Goal: Use online tool/utility: Use online tool/utility

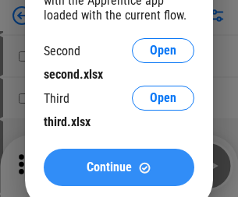
click at [119, 168] on span "Continue" at bounding box center [109, 167] width 45 height 12
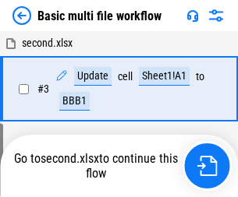
scroll to position [345, 0]
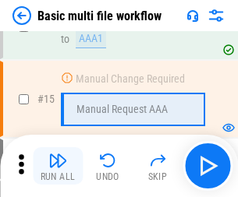
click at [58, 166] on img "button" at bounding box center [57, 160] width 19 height 19
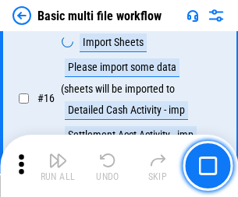
click at [58, 166] on img "button" at bounding box center [57, 160] width 19 height 19
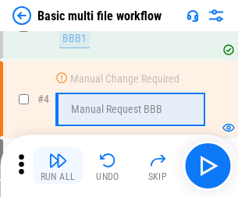
click at [58, 166] on img "button" at bounding box center [57, 160] width 19 height 19
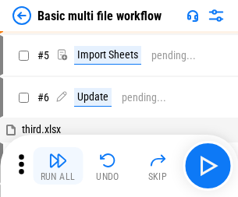
click at [58, 166] on img "button" at bounding box center [57, 160] width 19 height 19
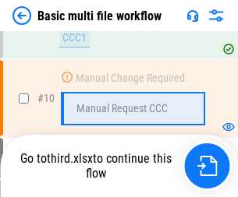
scroll to position [731, 0]
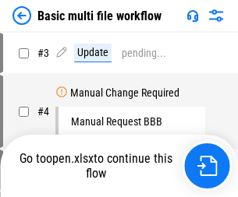
scroll to position [63, 0]
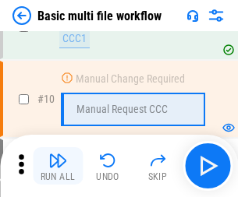
click at [58, 166] on img "button" at bounding box center [57, 160] width 19 height 19
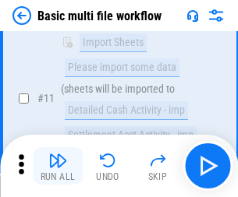
click at [58, 166] on img "button" at bounding box center [57, 160] width 19 height 19
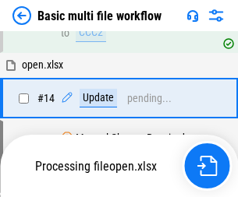
scroll to position [816, 0]
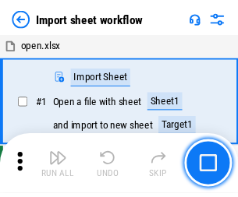
scroll to position [5, 0]
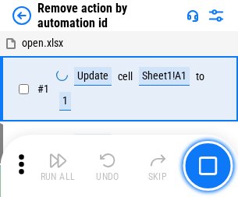
scroll to position [58, 0]
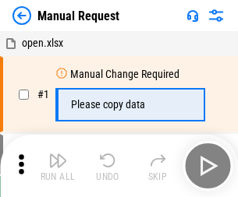
click at [58, 166] on img "button" at bounding box center [57, 160] width 19 height 19
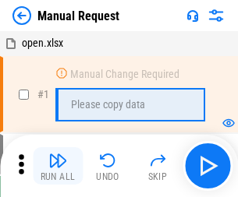
click at [58, 166] on img "button" at bounding box center [57, 160] width 19 height 19
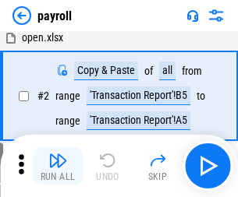
click at [58, 166] on img "button" at bounding box center [57, 160] width 19 height 19
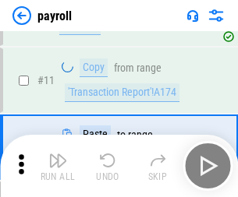
scroll to position [113, 0]
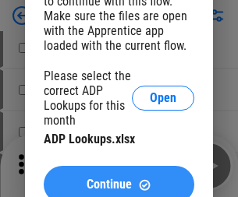
click at [119, 179] on span "Continue" at bounding box center [109, 185] width 45 height 12
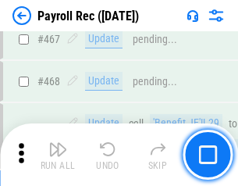
scroll to position [8310, 0]
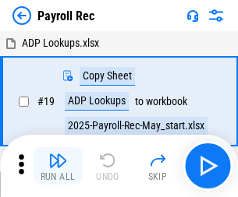
click at [58, 166] on img "button" at bounding box center [57, 160] width 19 height 19
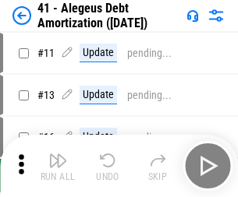
click at [58, 166] on img "button" at bounding box center [57, 160] width 19 height 19
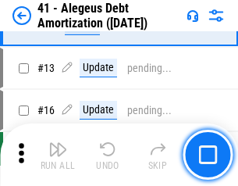
scroll to position [193, 0]
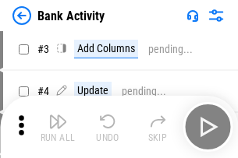
click at [58, 127] on img "button" at bounding box center [57, 121] width 19 height 19
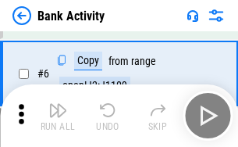
scroll to position [83, 0]
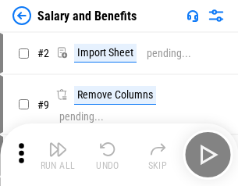
click at [58, 154] on img "button" at bounding box center [57, 149] width 19 height 19
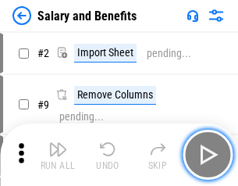
scroll to position [21, 0]
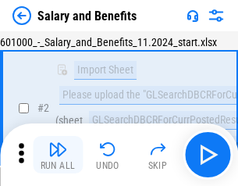
click at [58, 154] on img "button" at bounding box center [57, 149] width 19 height 19
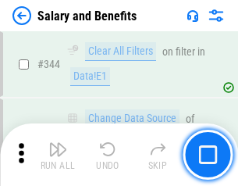
scroll to position [7301, 0]
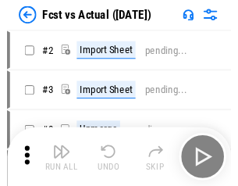
scroll to position [20, 0]
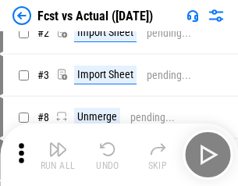
click at [58, 154] on img "button" at bounding box center [57, 149] width 19 height 19
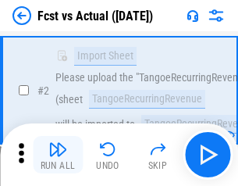
click at [58, 154] on img "button" at bounding box center [57, 149] width 19 height 19
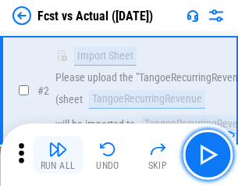
scroll to position [146, 0]
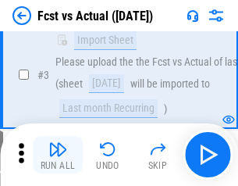
click at [58, 154] on img "button" at bounding box center [57, 149] width 19 height 19
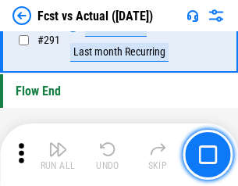
scroll to position [7379, 0]
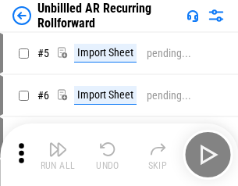
click at [58, 154] on img "button" at bounding box center [57, 149] width 19 height 19
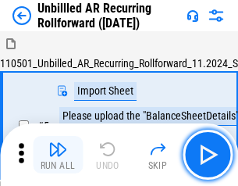
scroll to position [34, 0]
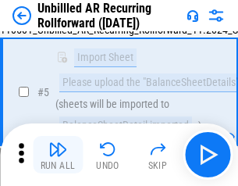
click at [58, 154] on img "button" at bounding box center [57, 149] width 19 height 19
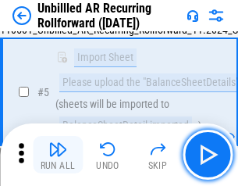
scroll to position [147, 0]
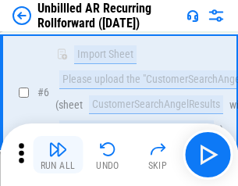
click at [58, 154] on img "button" at bounding box center [57, 149] width 19 height 19
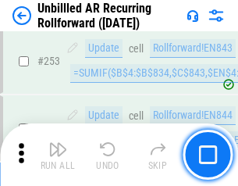
scroll to position [5296, 0]
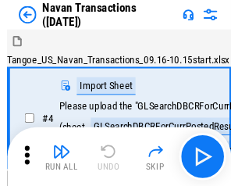
scroll to position [25, 0]
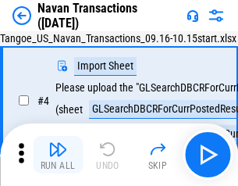
click at [58, 154] on img "button" at bounding box center [57, 149] width 19 height 19
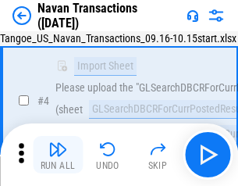
click at [58, 154] on img "button" at bounding box center [57, 149] width 19 height 19
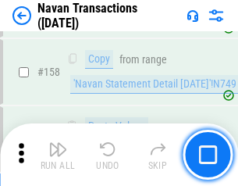
scroll to position [5055, 0]
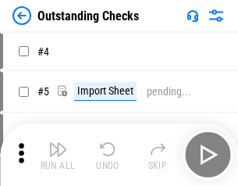
click at [58, 154] on img "button" at bounding box center [57, 149] width 19 height 19
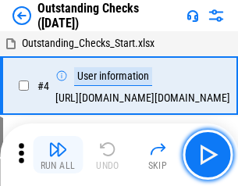
scroll to position [65, 0]
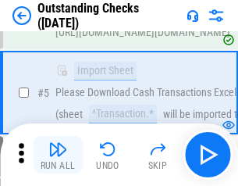
click at [58, 154] on img "button" at bounding box center [57, 149] width 19 height 19
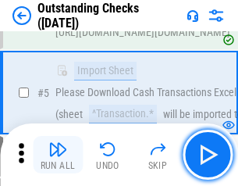
scroll to position [163, 0]
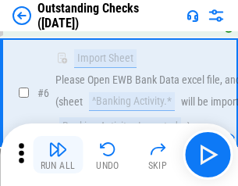
click at [58, 154] on img "button" at bounding box center [57, 149] width 19 height 19
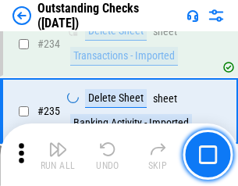
scroll to position [4735, 0]
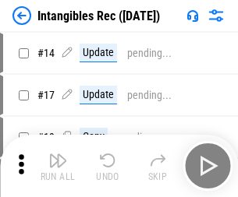
click at [58, 166] on img "button" at bounding box center [57, 160] width 19 height 19
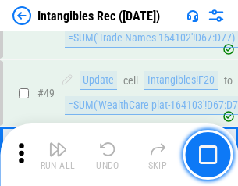
scroll to position [607, 0]
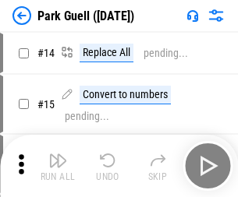
click at [58, 154] on img "button" at bounding box center [57, 160] width 19 height 19
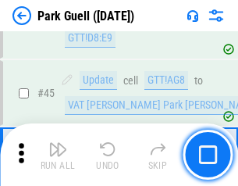
scroll to position [1950, 0]
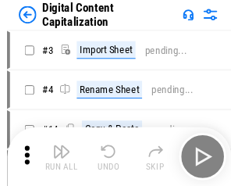
scroll to position [34, 0]
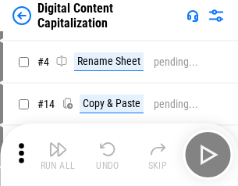
click at [58, 154] on img "button" at bounding box center [57, 149] width 19 height 19
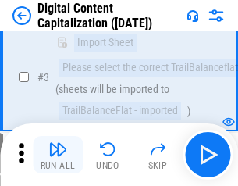
click at [58, 154] on img "button" at bounding box center [57, 149] width 19 height 19
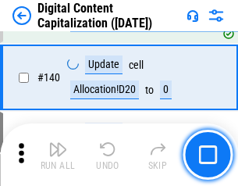
scroll to position [1642, 0]
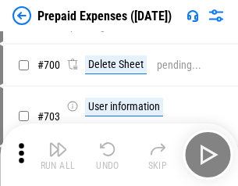
click at [58, 154] on img "button" at bounding box center [57, 149] width 19 height 19
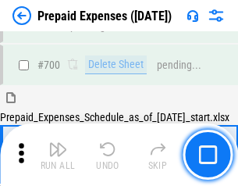
scroll to position [4195, 0]
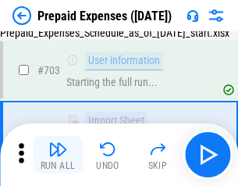
click at [58, 154] on img "button" at bounding box center [57, 149] width 19 height 19
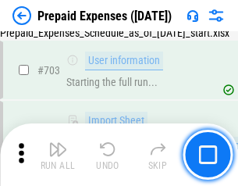
scroll to position [4287, 0]
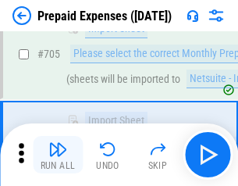
click at [58, 154] on img "button" at bounding box center [57, 149] width 19 height 19
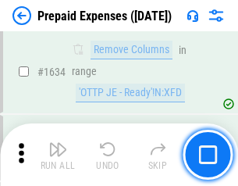
scroll to position [15181, 0]
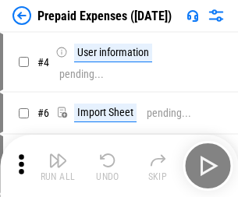
click at [58, 166] on img "button" at bounding box center [57, 160] width 19 height 19
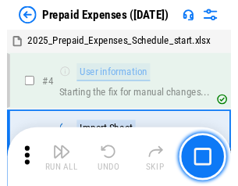
scroll to position [69, 0]
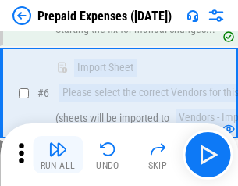
click at [58, 154] on img "button" at bounding box center [57, 149] width 19 height 19
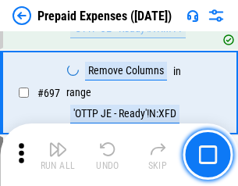
scroll to position [5429, 0]
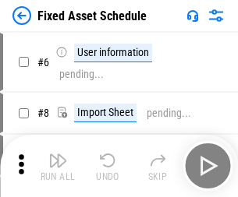
click at [58, 166] on img "button" at bounding box center [57, 160] width 19 height 19
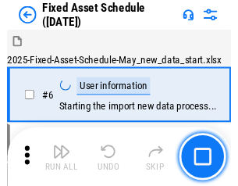
scroll to position [84, 0]
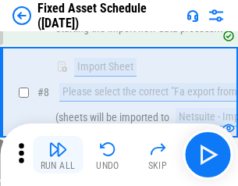
click at [58, 154] on img "button" at bounding box center [57, 149] width 19 height 19
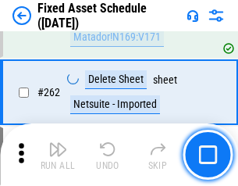
scroll to position [4969, 0]
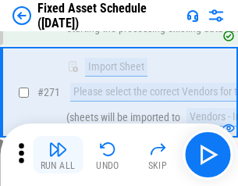
click at [58, 154] on img "button" at bounding box center [57, 149] width 19 height 19
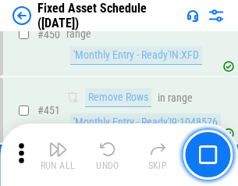
scroll to position [6970, 0]
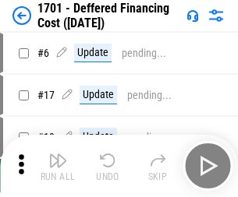
click at [58, 166] on img "button" at bounding box center [57, 160] width 19 height 19
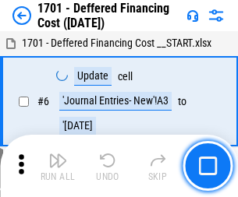
scroll to position [187, 0]
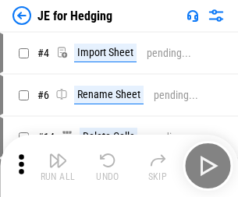
click at [58, 154] on img "button" at bounding box center [57, 160] width 19 height 19
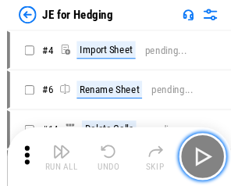
scroll to position [2, 0]
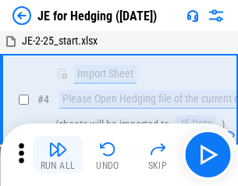
click at [58, 154] on img "button" at bounding box center [57, 149] width 19 height 19
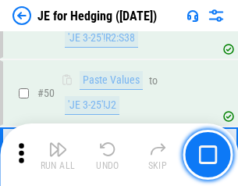
scroll to position [1010, 0]
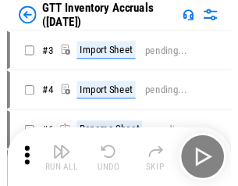
scroll to position [2, 0]
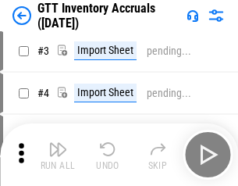
click at [58, 154] on img "button" at bounding box center [57, 149] width 19 height 19
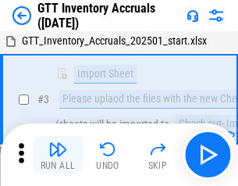
click at [58, 154] on img "button" at bounding box center [57, 149] width 19 height 19
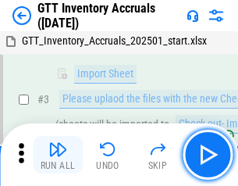
scroll to position [101, 0]
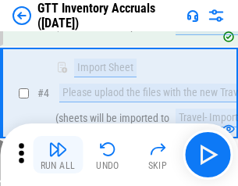
click at [58, 154] on img "button" at bounding box center [57, 149] width 19 height 19
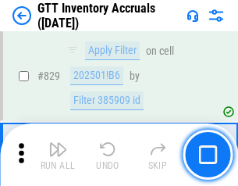
scroll to position [11835, 0]
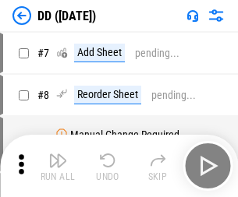
click at [58, 166] on img "button" at bounding box center [57, 160] width 19 height 19
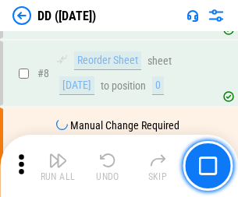
scroll to position [150, 0]
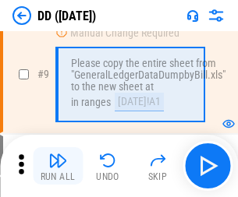
click at [58, 166] on img "button" at bounding box center [57, 160] width 19 height 19
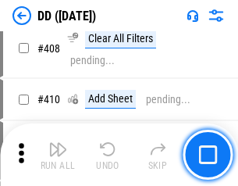
scroll to position [6976, 0]
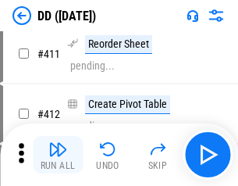
click at [58, 154] on img "button" at bounding box center [57, 149] width 19 height 19
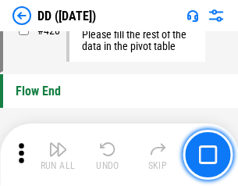
scroll to position [7463, 0]
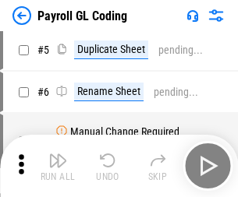
click at [58, 166] on img "button" at bounding box center [57, 160] width 19 height 19
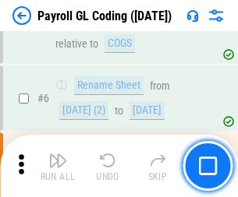
scroll to position [187, 0]
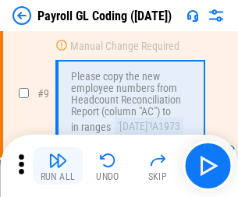
click at [58, 166] on img "button" at bounding box center [57, 160] width 19 height 19
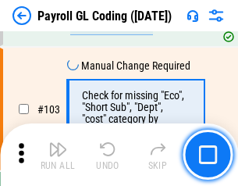
scroll to position [3658, 0]
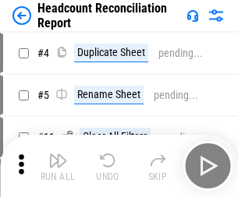
click at [58, 166] on img "button" at bounding box center [57, 160] width 19 height 19
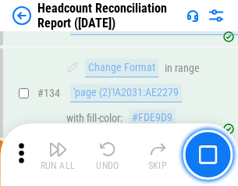
scroll to position [1874, 0]
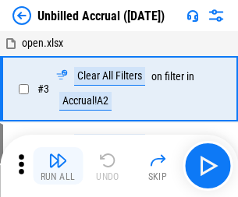
click at [58, 166] on img "button" at bounding box center [57, 160] width 19 height 19
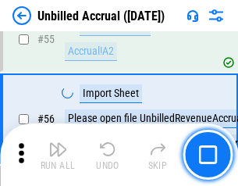
scroll to position [1628, 0]
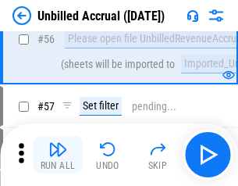
click at [58, 154] on img "button" at bounding box center [57, 149] width 19 height 19
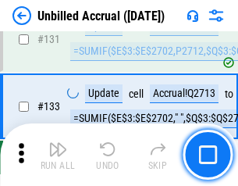
scroll to position [4644, 0]
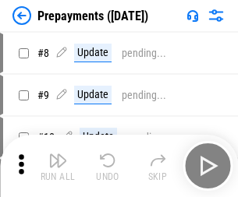
click at [58, 166] on img "button" at bounding box center [57, 160] width 19 height 19
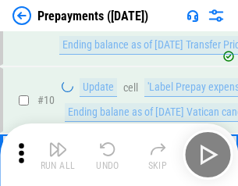
scroll to position [97, 0]
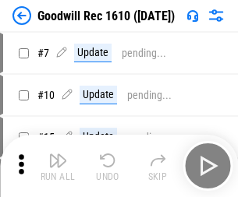
click at [58, 166] on img "button" at bounding box center [57, 160] width 19 height 19
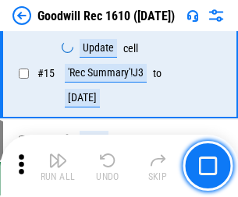
scroll to position [267, 0]
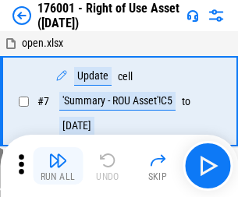
click at [58, 166] on img "button" at bounding box center [57, 160] width 19 height 19
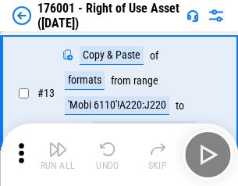
scroll to position [101, 0]
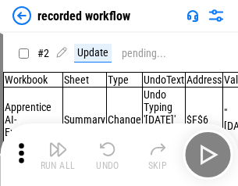
click at [58, 154] on img "button" at bounding box center [57, 149] width 19 height 19
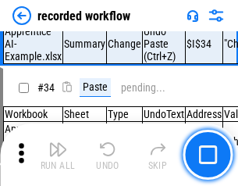
scroll to position [4874, 0]
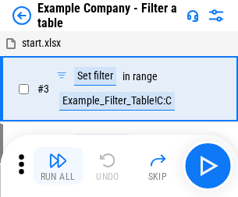
click at [58, 166] on img "button" at bounding box center [57, 160] width 19 height 19
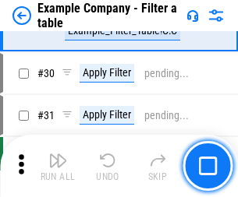
scroll to position [1427, 0]
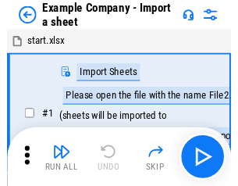
scroll to position [24, 0]
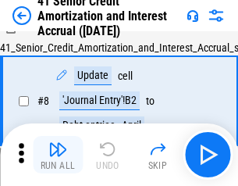
click at [58, 154] on img "button" at bounding box center [57, 149] width 19 height 19
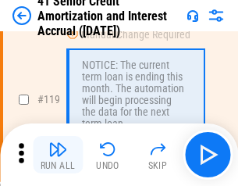
click at [58, 154] on img "button" at bounding box center [57, 149] width 19 height 19
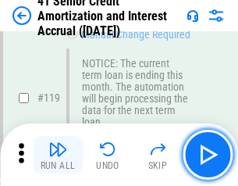
scroll to position [1471, 0]
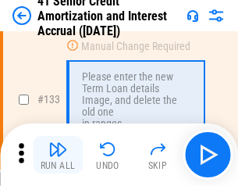
click at [58, 154] on img "button" at bounding box center [57, 149] width 19 height 19
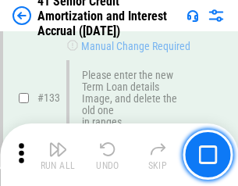
scroll to position [1629, 0]
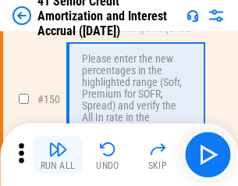
click at [58, 154] on img "button" at bounding box center [57, 149] width 19 height 19
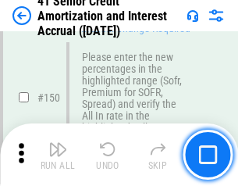
scroll to position [1793, 0]
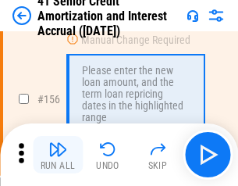
click at [58, 154] on img "button" at bounding box center [57, 149] width 19 height 19
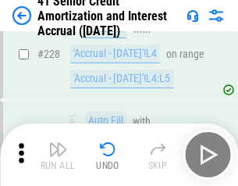
scroll to position [3492, 0]
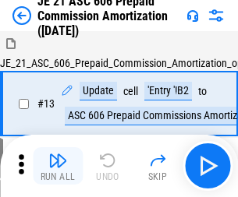
click at [58, 154] on img "button" at bounding box center [57, 160] width 19 height 19
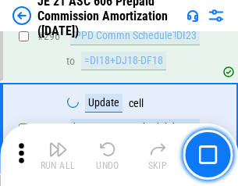
scroll to position [2869, 0]
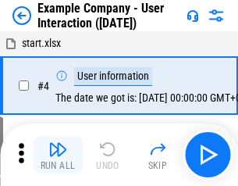
click at [58, 154] on img "button" at bounding box center [57, 149] width 19 height 19
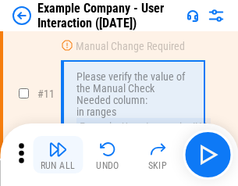
click at [58, 154] on img "button" at bounding box center [57, 149] width 19 height 19
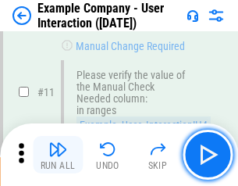
scroll to position [338, 0]
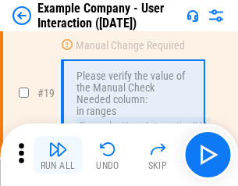
click at [58, 154] on img "button" at bounding box center [57, 149] width 19 height 19
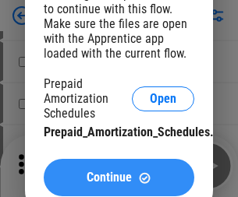
click at [119, 178] on span "Continue" at bounding box center [109, 178] width 45 height 12
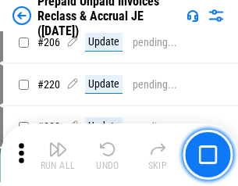
scroll to position [2021, 0]
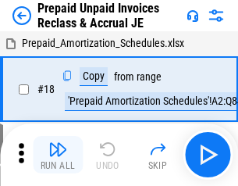
click at [58, 154] on img "button" at bounding box center [57, 149] width 19 height 19
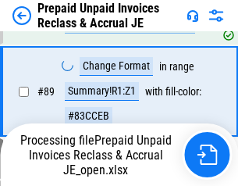
scroll to position [1272, 0]
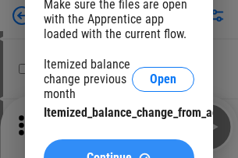
click at [119, 152] on span "Continue" at bounding box center [109, 158] width 45 height 12
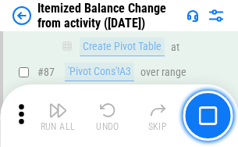
scroll to position [1524, 0]
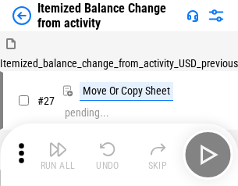
scroll to position [24, 0]
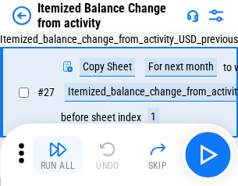
click at [58, 154] on img "button" at bounding box center [57, 149] width 19 height 19
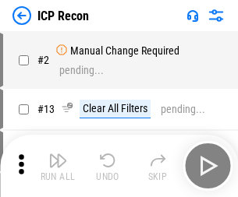
scroll to position [7, 0]
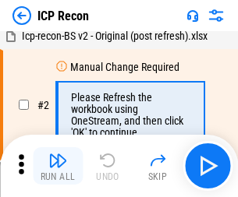
click at [58, 166] on img "button" at bounding box center [57, 160] width 19 height 19
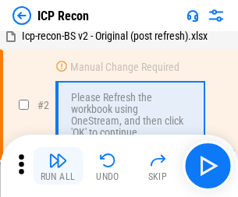
click at [58, 166] on img "button" at bounding box center [57, 160] width 19 height 19
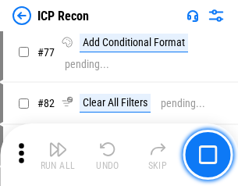
scroll to position [1401, 0]
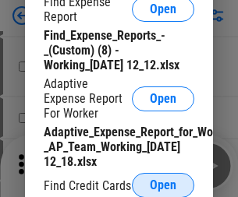
click at [163, 185] on span "Open" at bounding box center [163, 185] width 27 height 12
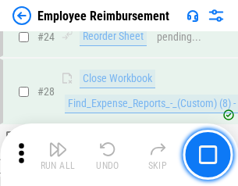
scroll to position [729, 0]
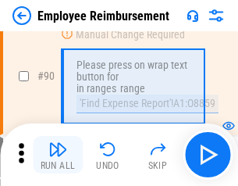
click at [58, 154] on img "button" at bounding box center [57, 149] width 19 height 19
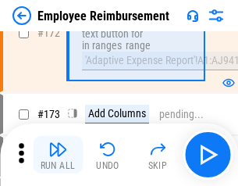
click at [58, 154] on img "button" at bounding box center [57, 149] width 19 height 19
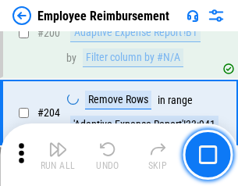
scroll to position [3945, 0]
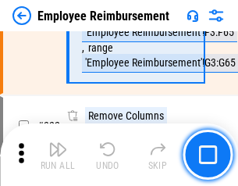
click at [58, 154] on img "button" at bounding box center [57, 149] width 19 height 19
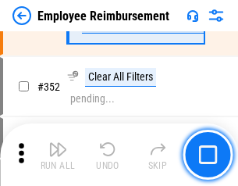
click at [58, 154] on img "button" at bounding box center [57, 149] width 19 height 19
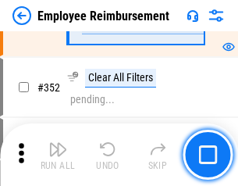
scroll to position [8038, 0]
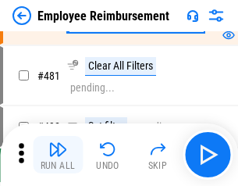
click at [58, 154] on img "button" at bounding box center [57, 149] width 19 height 19
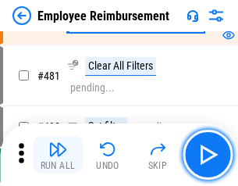
click at [58, 154] on img "button" at bounding box center [57, 149] width 19 height 19
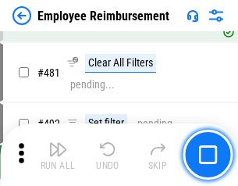
scroll to position [9533, 0]
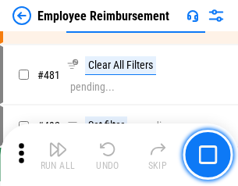
click at [58, 154] on img "button" at bounding box center [57, 149] width 19 height 19
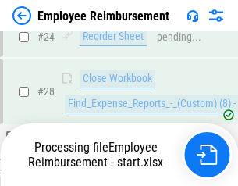
scroll to position [729, 0]
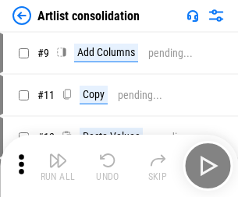
click at [58, 166] on img "button" at bounding box center [57, 160] width 19 height 19
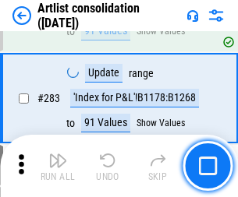
scroll to position [6448, 0]
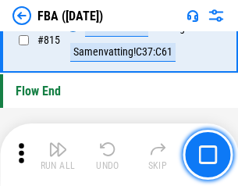
scroll to position [13958, 0]
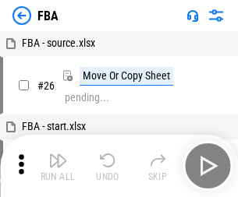
scroll to position [16, 0]
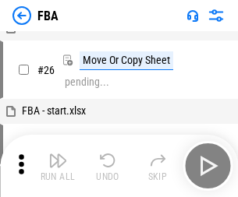
click at [58, 166] on img "button" at bounding box center [57, 160] width 19 height 19
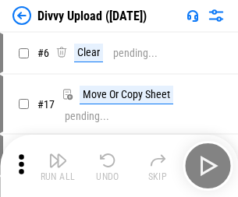
click at [58, 166] on img "button" at bounding box center [57, 160] width 19 height 19
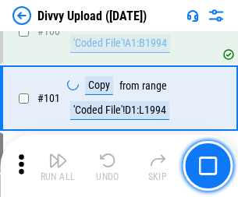
scroll to position [1304, 0]
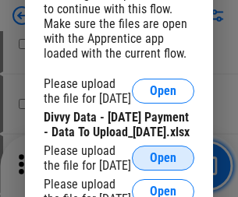
click at [163, 165] on span "Open" at bounding box center [163, 158] width 27 height 12
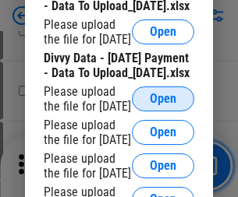
click at [163, 105] on span "Open" at bounding box center [163, 99] width 27 height 12
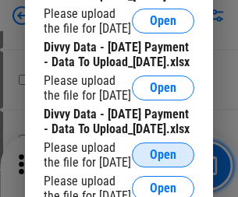
click at [163, 149] on span "Open" at bounding box center [163, 155] width 27 height 12
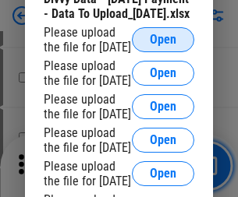
click at [163, 46] on span "Open" at bounding box center [163, 40] width 27 height 12
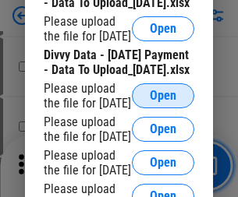
click at [163, 98] on span "Open" at bounding box center [163, 96] width 27 height 12
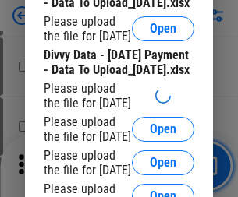
scroll to position [2002, 0]
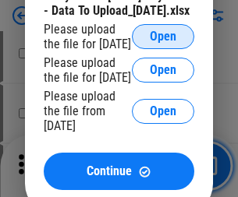
click at [163, 43] on span "Open" at bounding box center [163, 36] width 27 height 12
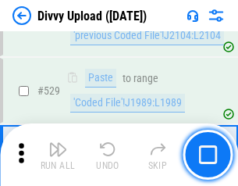
scroll to position [8054, 0]
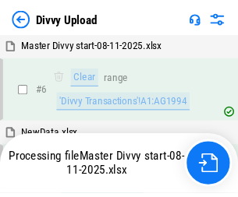
scroll to position [1304, 0]
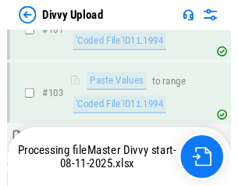
scroll to position [1721, 0]
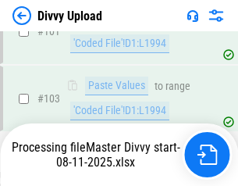
scroll to position [2545, 0]
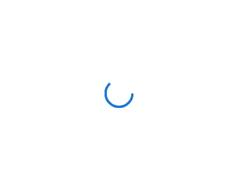
scroll to position [1304, 0]
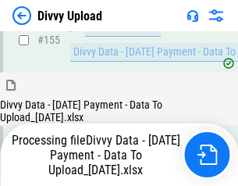
scroll to position [2956, 0]
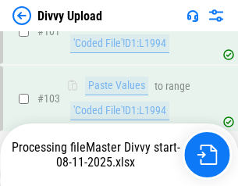
scroll to position [2545, 0]
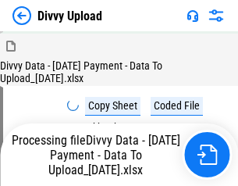
scroll to position [4124, 0]
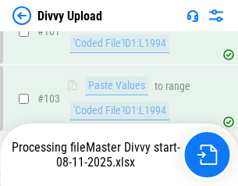
scroll to position [2545, 0]
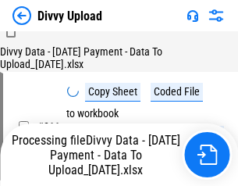
scroll to position [3368, 0]
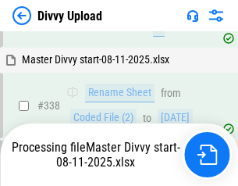
scroll to position [5426, 0]
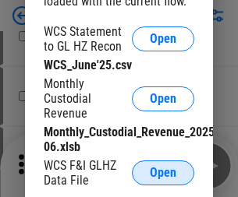
click at [163, 173] on span "Open" at bounding box center [163, 173] width 27 height 12
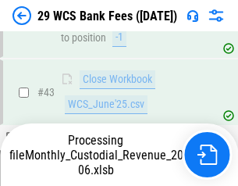
scroll to position [637, 0]
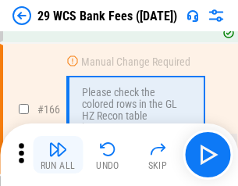
click at [58, 154] on img "button" at bounding box center [57, 149] width 19 height 19
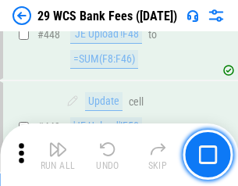
scroll to position [7550, 0]
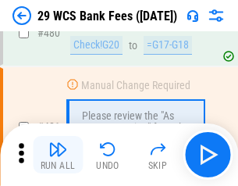
click at [58, 154] on img "button" at bounding box center [57, 149] width 19 height 19
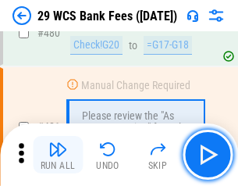
scroll to position [8040, 0]
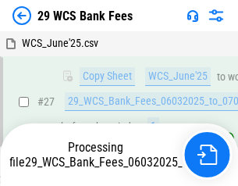
scroll to position [232, 0]
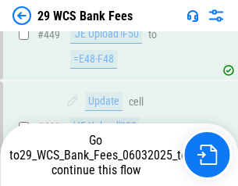
scroll to position [7931, 0]
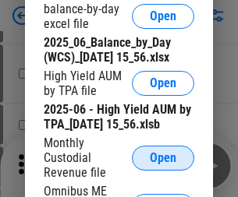
click at [163, 165] on span "Open" at bounding box center [163, 158] width 27 height 12
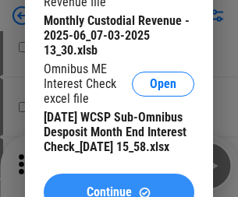
click at [119, 186] on span "Continue" at bounding box center [109, 192] width 45 height 12
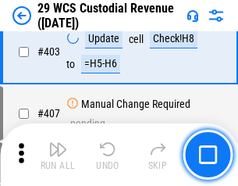
scroll to position [7222, 0]
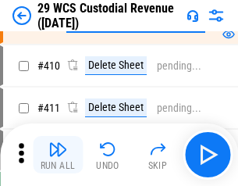
click at [58, 154] on img "button" at bounding box center [57, 149] width 19 height 19
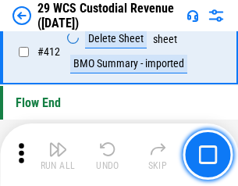
scroll to position [7446, 0]
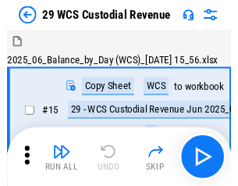
scroll to position [37, 0]
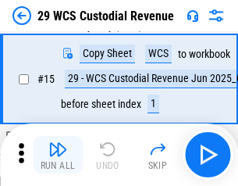
click at [58, 154] on img "button" at bounding box center [57, 149] width 19 height 19
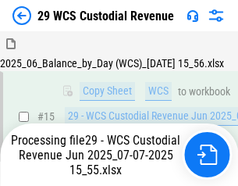
scroll to position [353, 0]
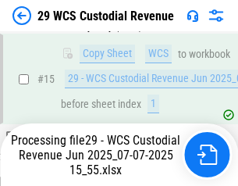
scroll to position [353, 0]
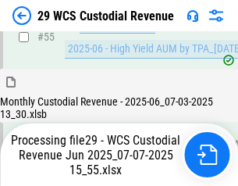
scroll to position [1629, 0]
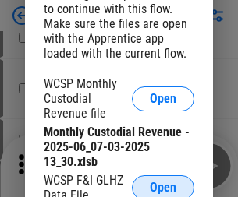
click at [163, 185] on span "Open" at bounding box center [163, 188] width 27 height 12
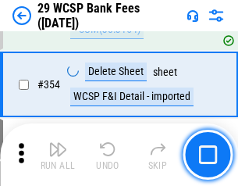
scroll to position [5183, 0]
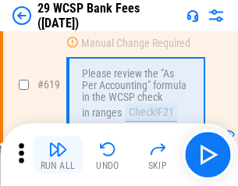
click at [58, 154] on img "button" at bounding box center [57, 149] width 19 height 19
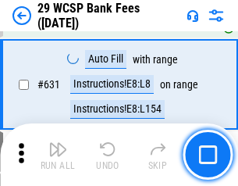
scroll to position [8987, 0]
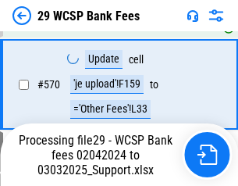
scroll to position [7911, 0]
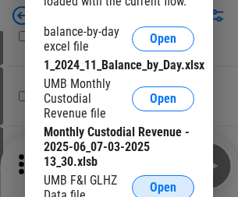
click at [163, 185] on span "Open" at bounding box center [163, 188] width 27 height 12
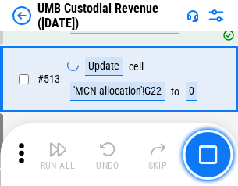
scroll to position [7542, 0]
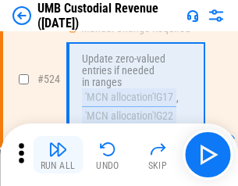
click at [58, 154] on img "button" at bounding box center [57, 149] width 19 height 19
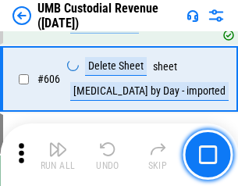
scroll to position [9000, 0]
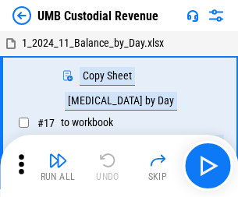
scroll to position [12, 0]
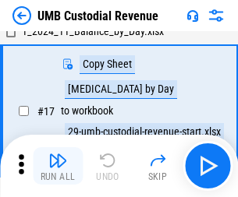
click at [58, 166] on img "button" at bounding box center [57, 160] width 19 height 19
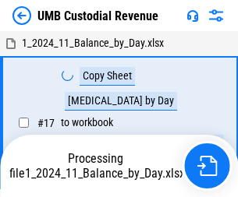
scroll to position [12, 0]
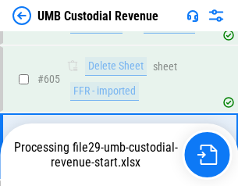
scroll to position [8897, 0]
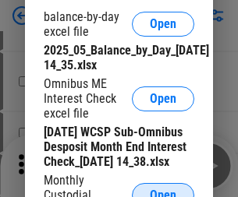
click at [163, 189] on span "Open" at bounding box center [163, 195] width 27 height 12
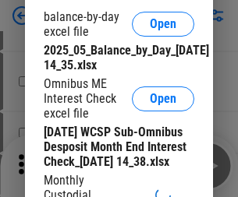
scroll to position [296, 0]
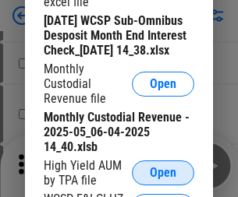
click at [163, 179] on span "Open" at bounding box center [163, 173] width 27 height 12
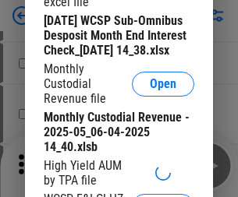
scroll to position [299, 0]
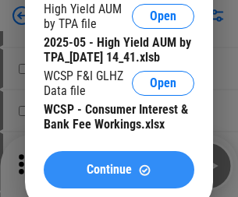
click at [119, 176] on span "Continue" at bounding box center [109, 170] width 45 height 12
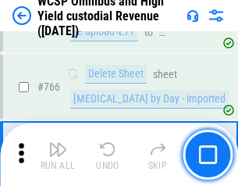
scroll to position [12705, 0]
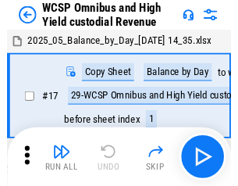
scroll to position [9, 0]
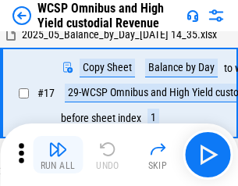
click at [58, 154] on img "button" at bounding box center [57, 149] width 19 height 19
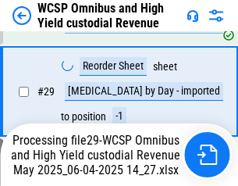
scroll to position [324, 0]
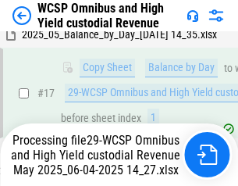
scroll to position [324, 0]
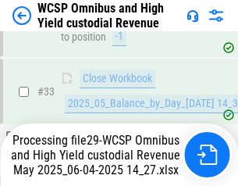
scroll to position [772, 0]
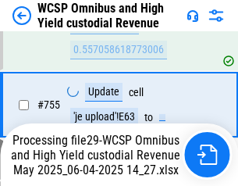
scroll to position [12669, 0]
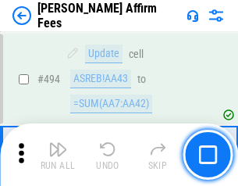
scroll to position [4240, 0]
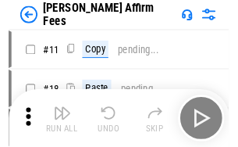
scroll to position [16, 0]
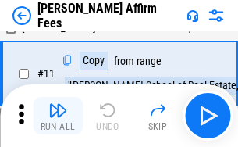
click at [58, 115] on img "button" at bounding box center [57, 110] width 19 height 19
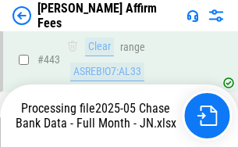
scroll to position [4089, 0]
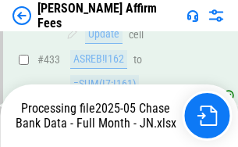
scroll to position [4089, 0]
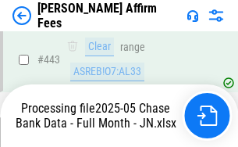
scroll to position [4089, 0]
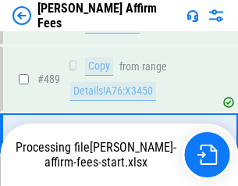
scroll to position [4070, 0]
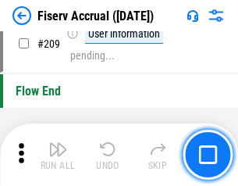
scroll to position [4842, 0]
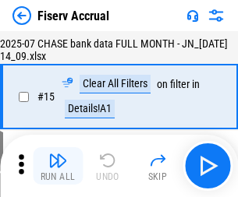
click at [58, 166] on img "button" at bounding box center [57, 160] width 19 height 19
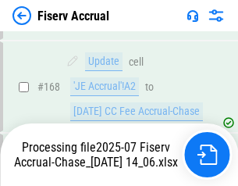
scroll to position [4103, 0]
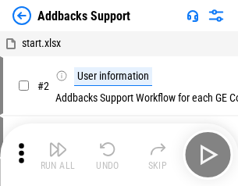
click at [58, 154] on img "button" at bounding box center [57, 149] width 19 height 19
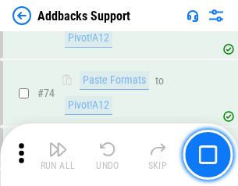
scroll to position [1135, 0]
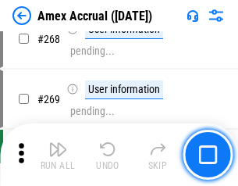
scroll to position [4566, 0]
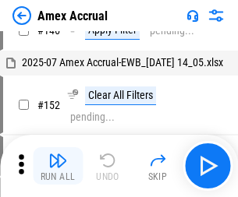
click at [58, 166] on img "button" at bounding box center [57, 160] width 19 height 19
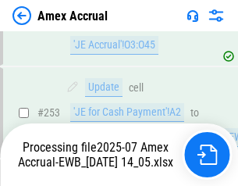
scroll to position [4739, 0]
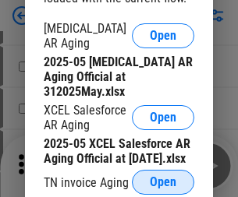
click at [163, 178] on span "Open" at bounding box center [163, 182] width 27 height 12
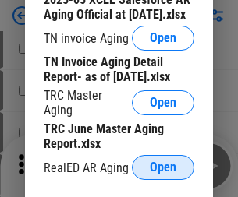
click at [163, 163] on span "Open" at bounding box center [163, 167] width 27 height 12
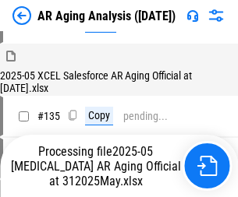
scroll to position [594, 0]
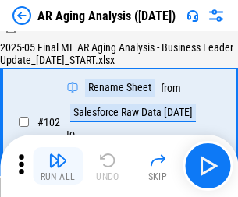
click at [58, 166] on img "button" at bounding box center [57, 160] width 19 height 19
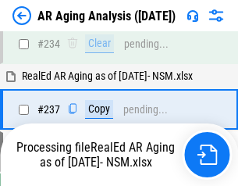
scroll to position [2417, 0]
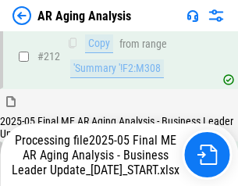
scroll to position [2464, 0]
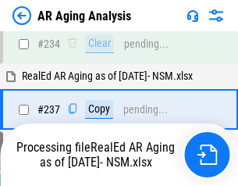
scroll to position [2464, 0]
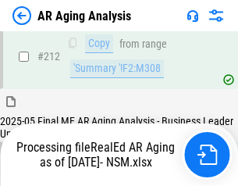
scroll to position [2332, 0]
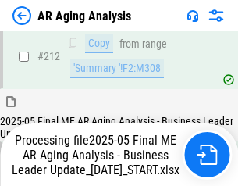
scroll to position [2344, 0]
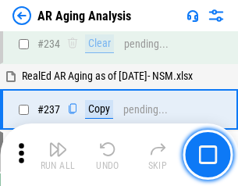
scroll to position [2399, 0]
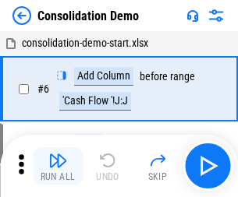
click at [58, 166] on img "button" at bounding box center [57, 160] width 19 height 19
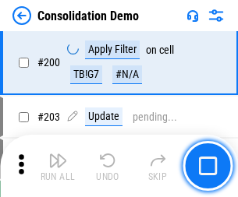
scroll to position [4889, 0]
